Goal: Obtain resource: Download file/media

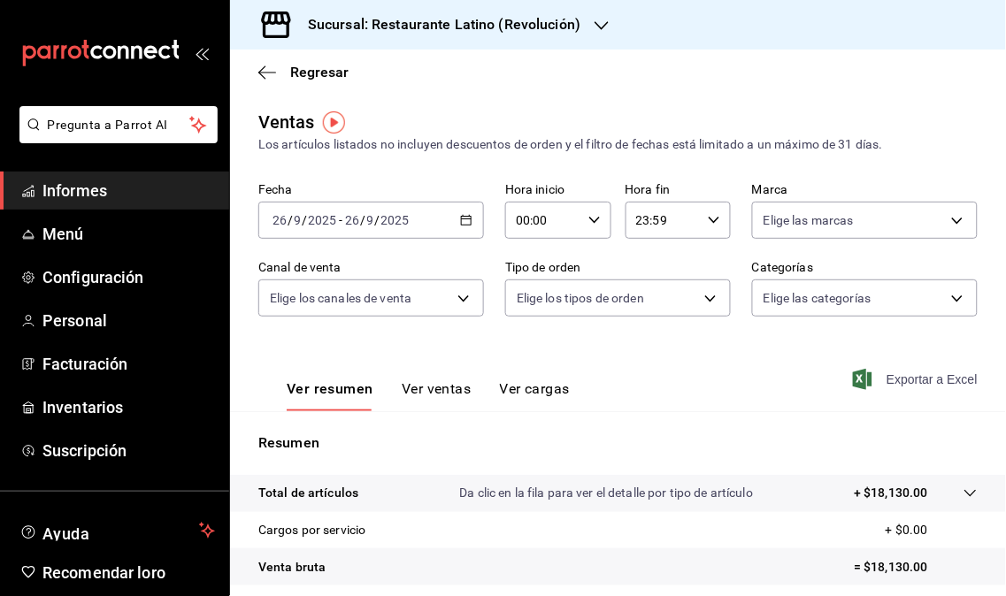
click at [887, 381] on font "Exportar a Excel" at bounding box center [932, 380] width 91 height 14
click at [877, 381] on div "Exportar a Excel" at bounding box center [919, 380] width 118 height 16
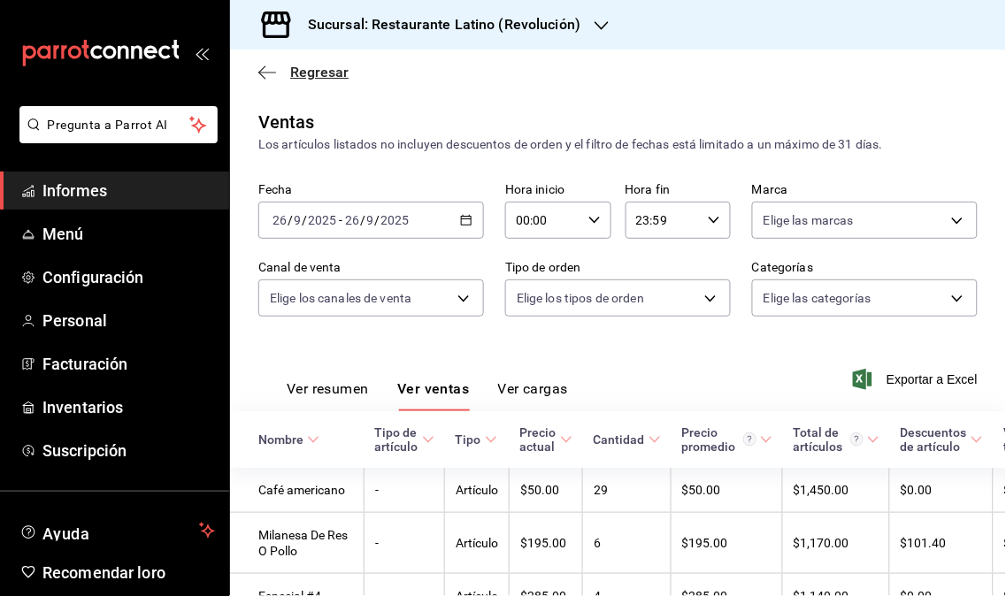
click at [302, 73] on font "Regresar" at bounding box center [319, 72] width 58 height 17
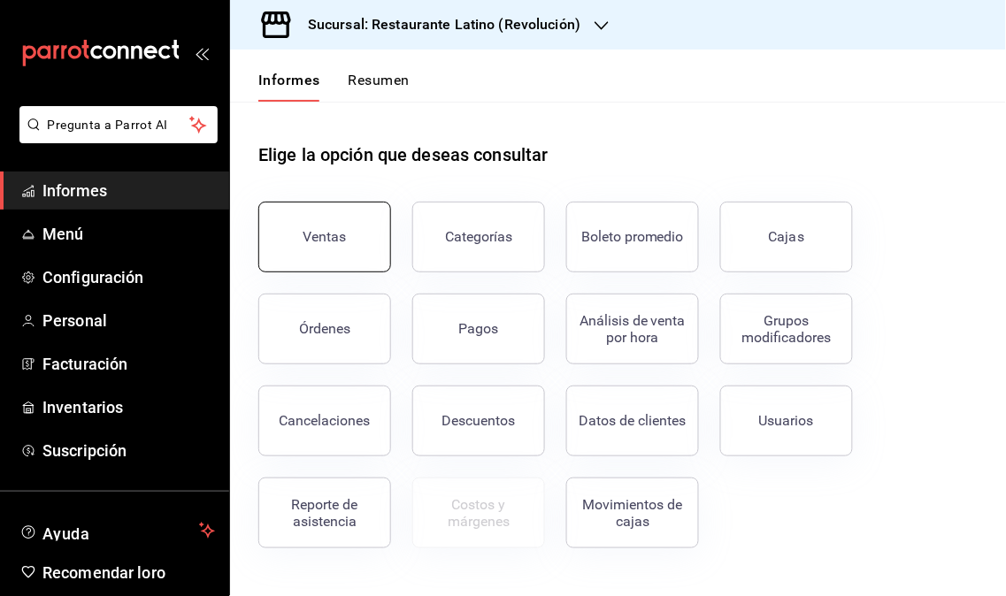
click at [363, 234] on button "Ventas" at bounding box center [324, 237] width 133 height 71
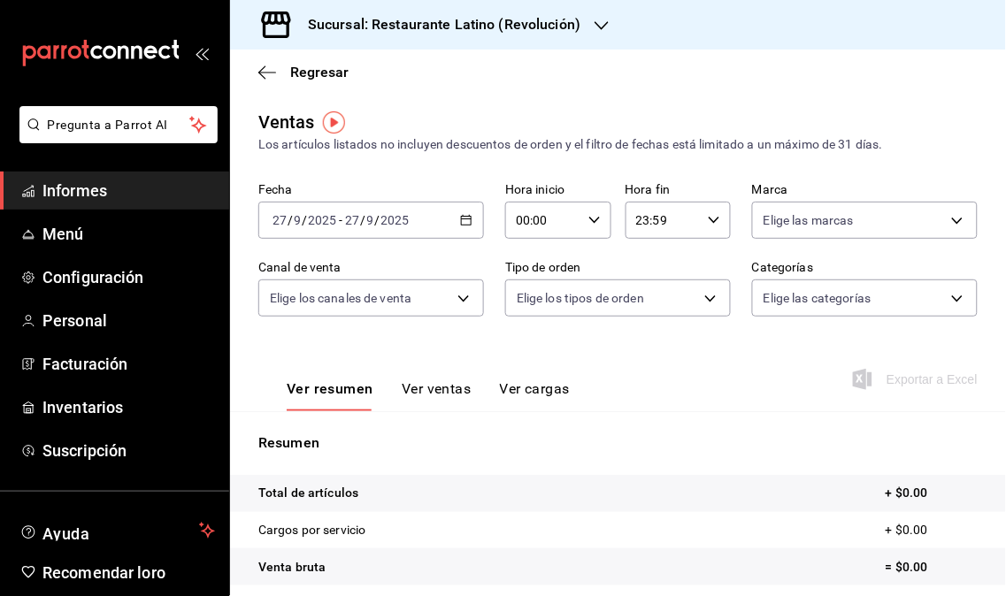
click at [462, 213] on div "[DATE] [DATE] - [DATE] [DATE]" at bounding box center [371, 220] width 226 height 37
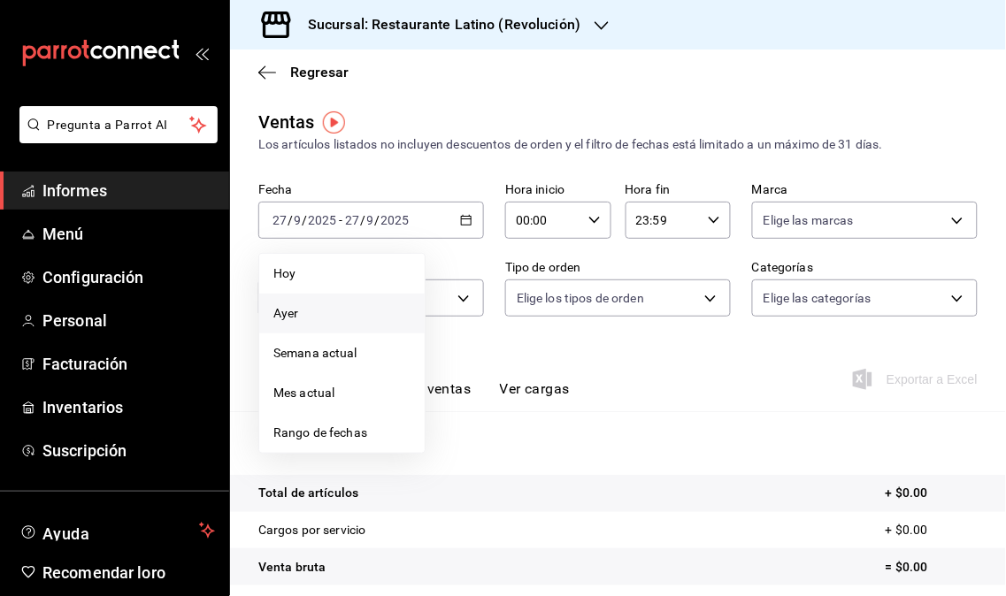
click at [345, 304] on span "Ayer" at bounding box center [341, 313] width 137 height 19
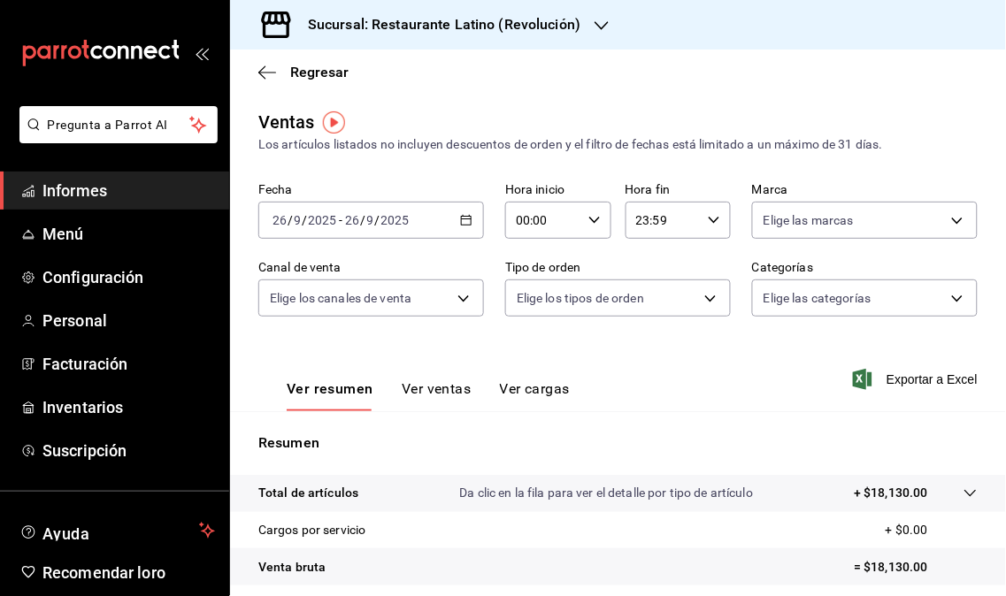
click at [912, 396] on div "Ver resumen Ver ventas Ver cargas Exportar a Excel" at bounding box center [618, 374] width 776 height 73
click at [915, 389] on span "Exportar a Excel" at bounding box center [917, 379] width 121 height 21
click at [915, 389] on div "Ver resumen Ver ventas Ver cargas Exportar a Excel" at bounding box center [618, 374] width 776 height 73
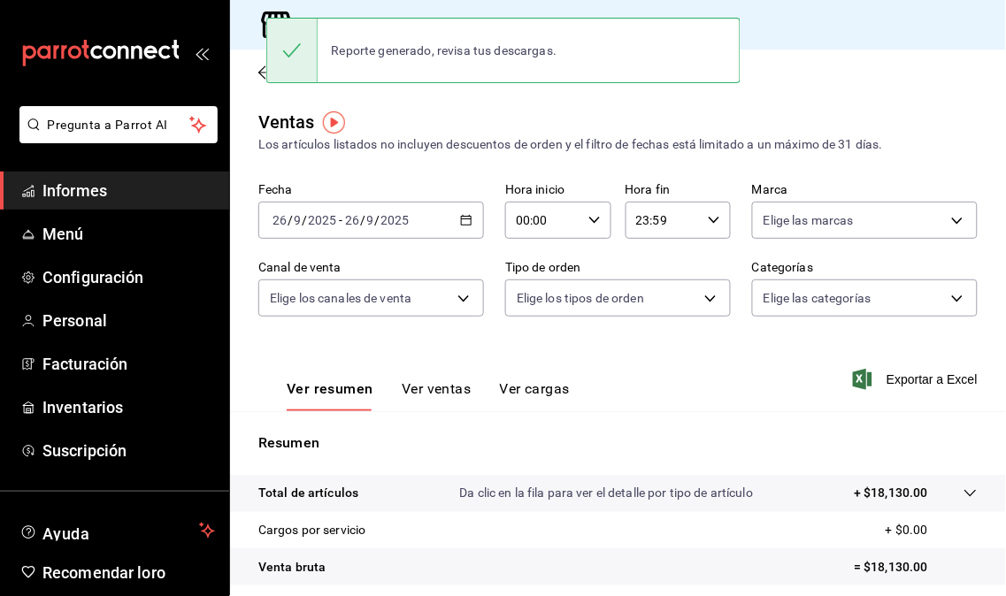
click at [788, 164] on div "Ventas Los artículos listados no incluyen descuentos de orden y el filtro de fe…" at bounding box center [618, 464] width 776 height 711
click at [775, 145] on font "Los artículos listados no incluyen descuentos de orden y el filtro de fechas es…" at bounding box center [570, 144] width 625 height 14
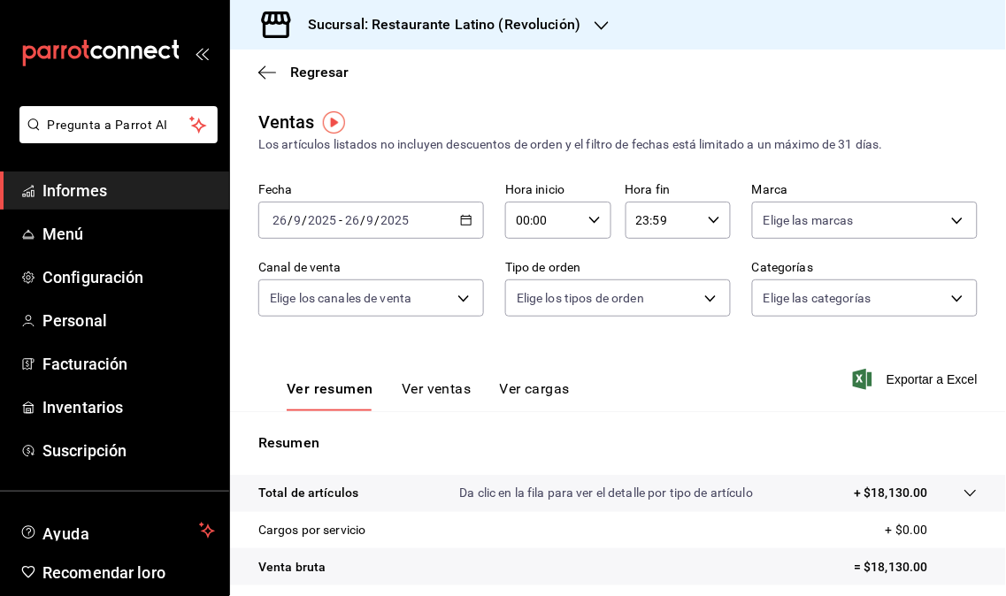
click at [69, 195] on font "Informes" at bounding box center [74, 190] width 65 height 19
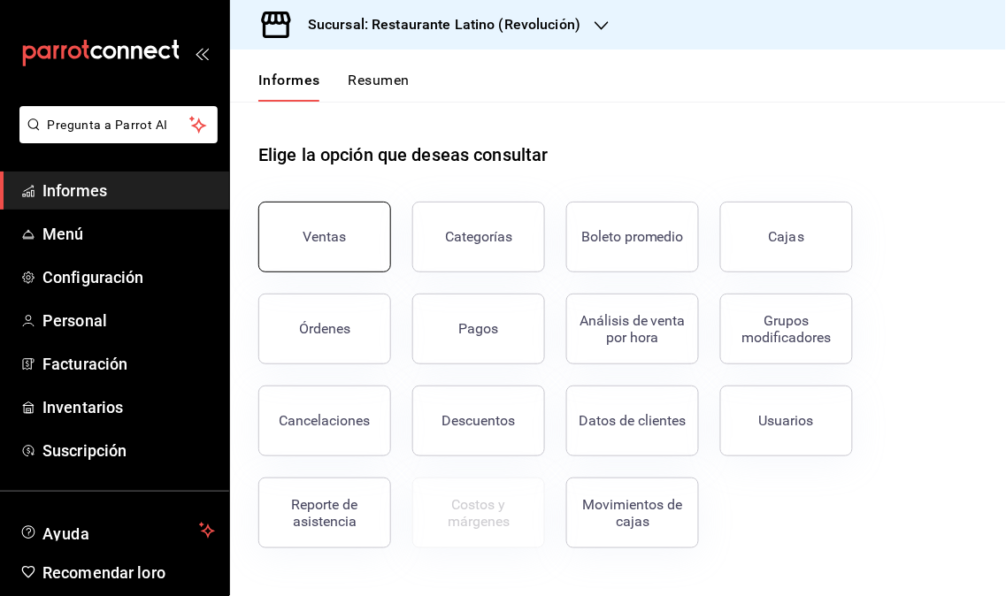
click at [342, 235] on font "Ventas" at bounding box center [325, 236] width 43 height 17
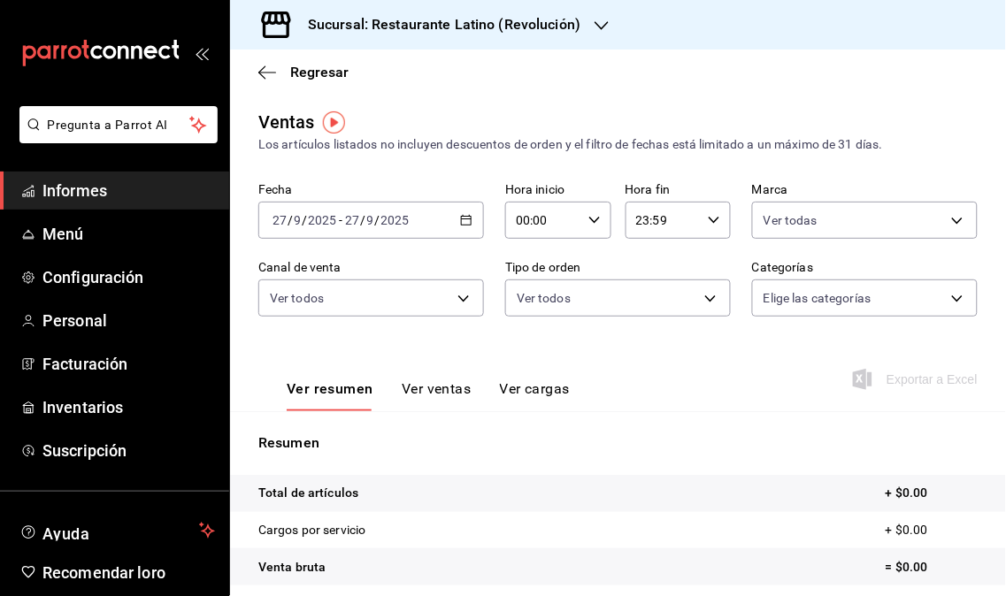
click at [460, 219] on icon "button" at bounding box center [466, 220] width 12 height 12
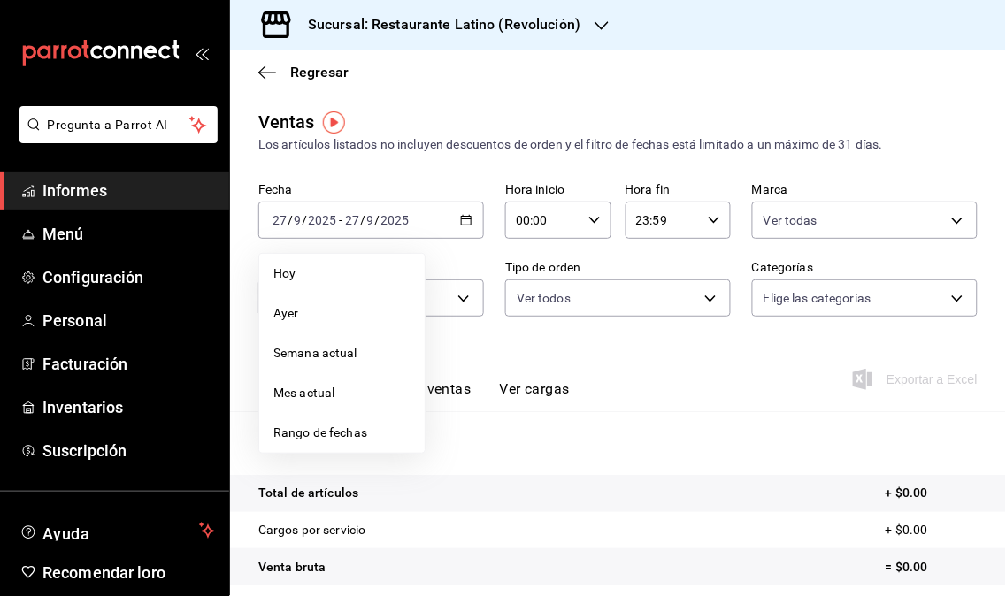
click at [510, 97] on main "Regresar Ventas Los artículos listados no incluyen descuentos de orden y el fil…" at bounding box center [618, 449] width 776 height 799
